Goal: Check status: Check status

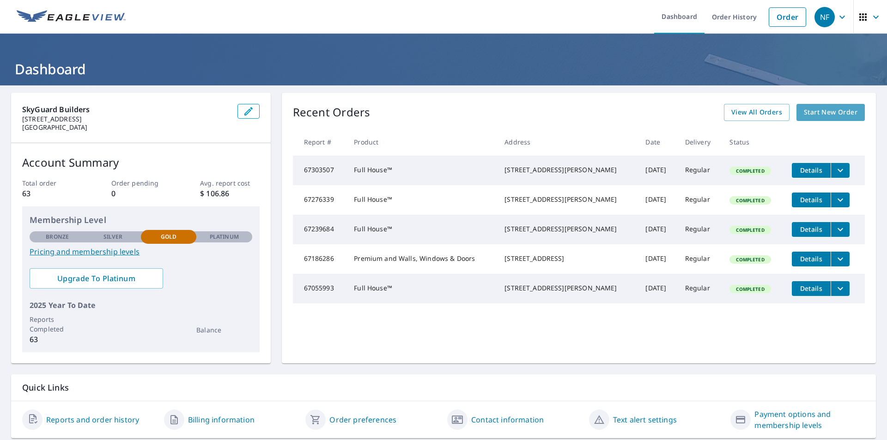
click at [809, 114] on span "Start New Order" at bounding box center [831, 113] width 54 height 12
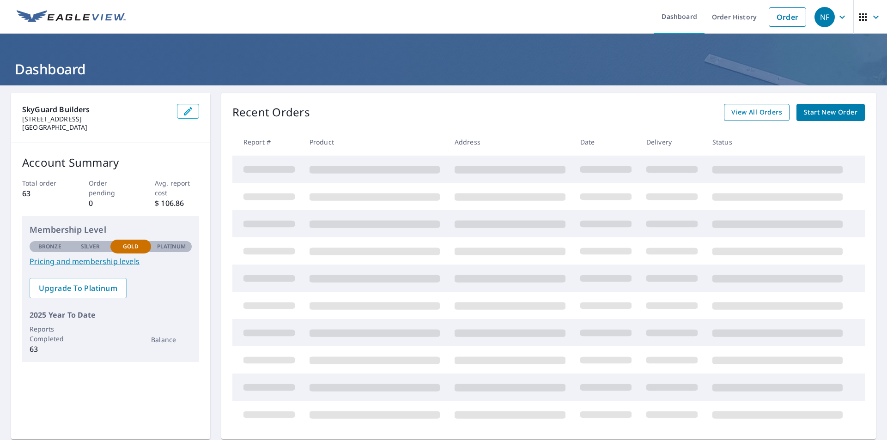
click at [766, 110] on span "View All Orders" at bounding box center [756, 113] width 51 height 12
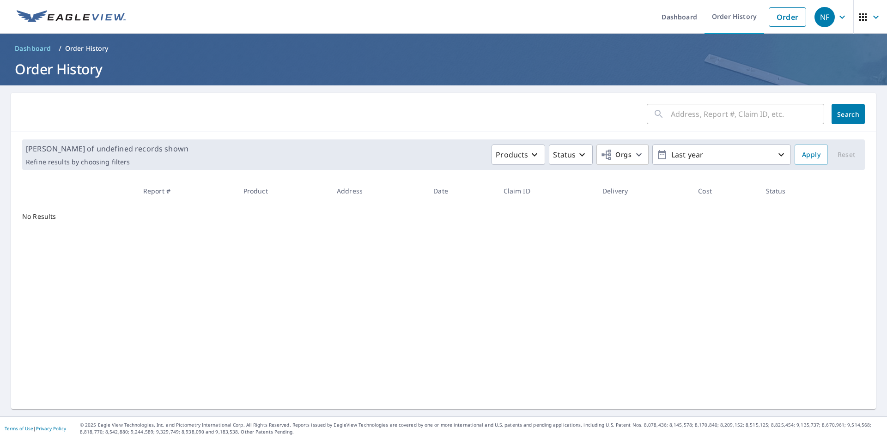
click at [685, 116] on input "text" at bounding box center [747, 114] width 153 height 26
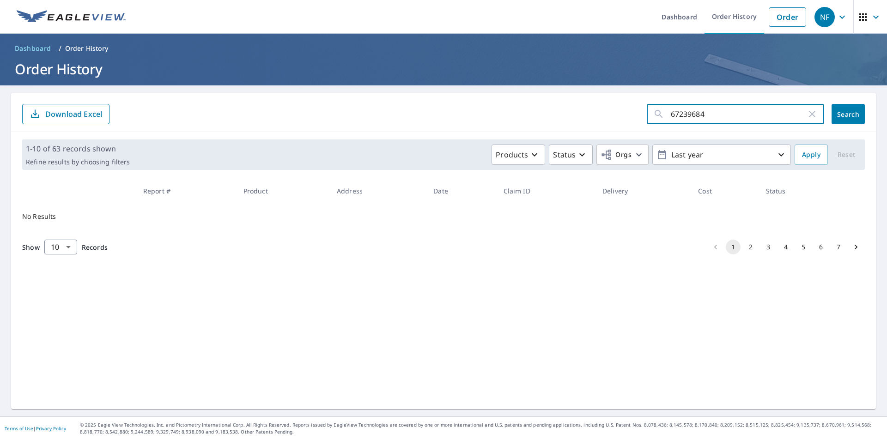
type input "67239684"
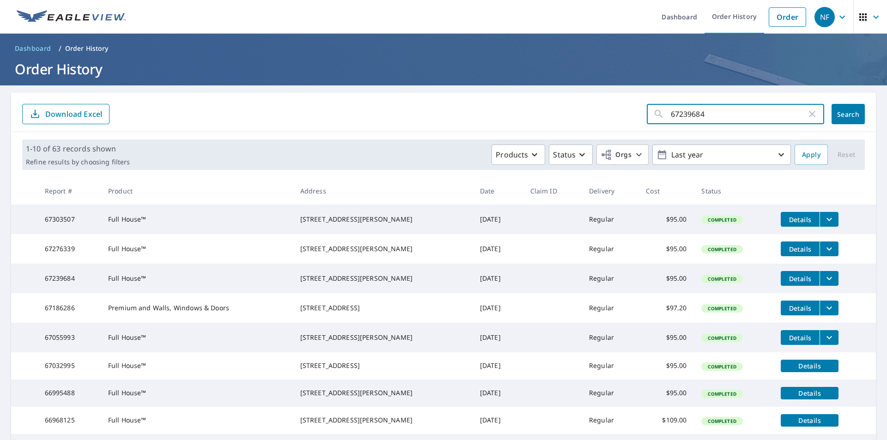
click at [842, 113] on span "Search" at bounding box center [848, 114] width 18 height 9
